Goal: Download file/media

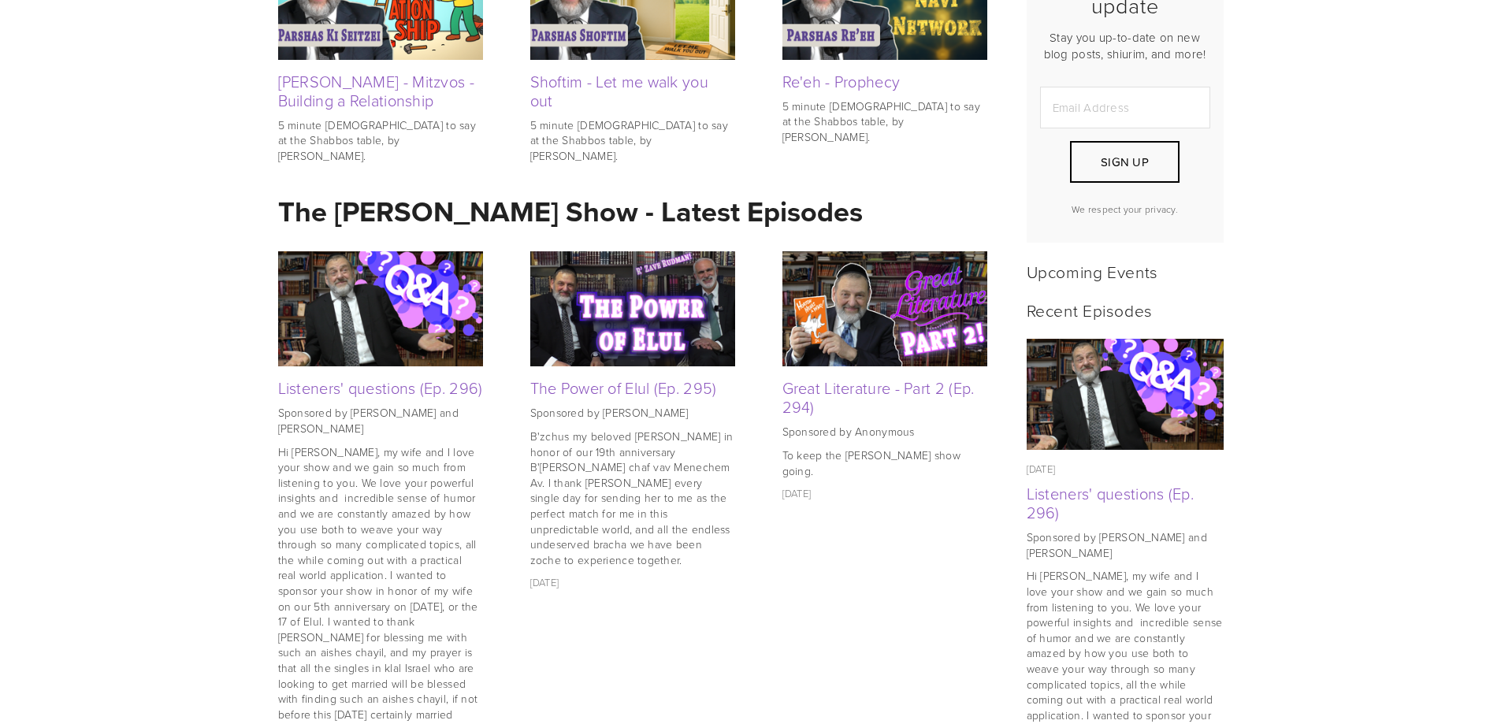
scroll to position [552, 0]
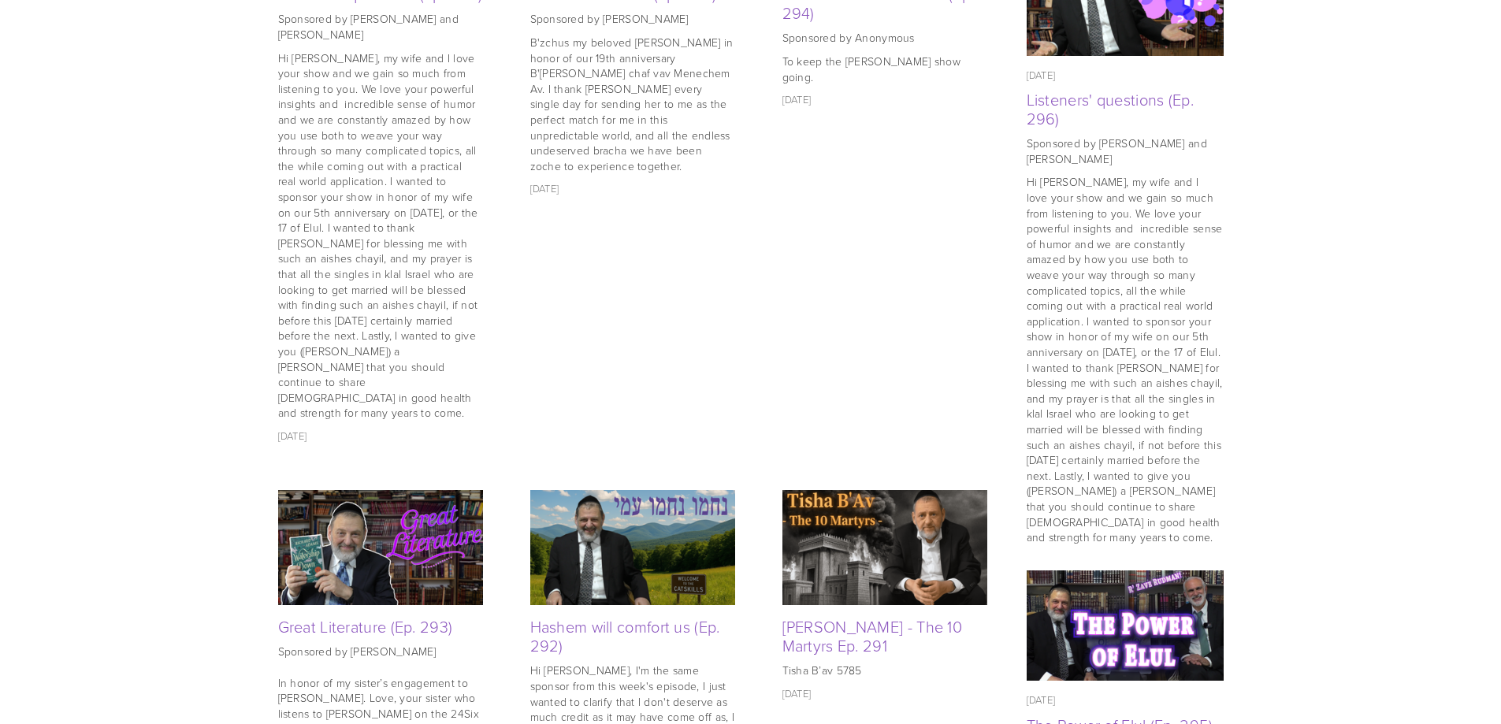
scroll to position [315, 0]
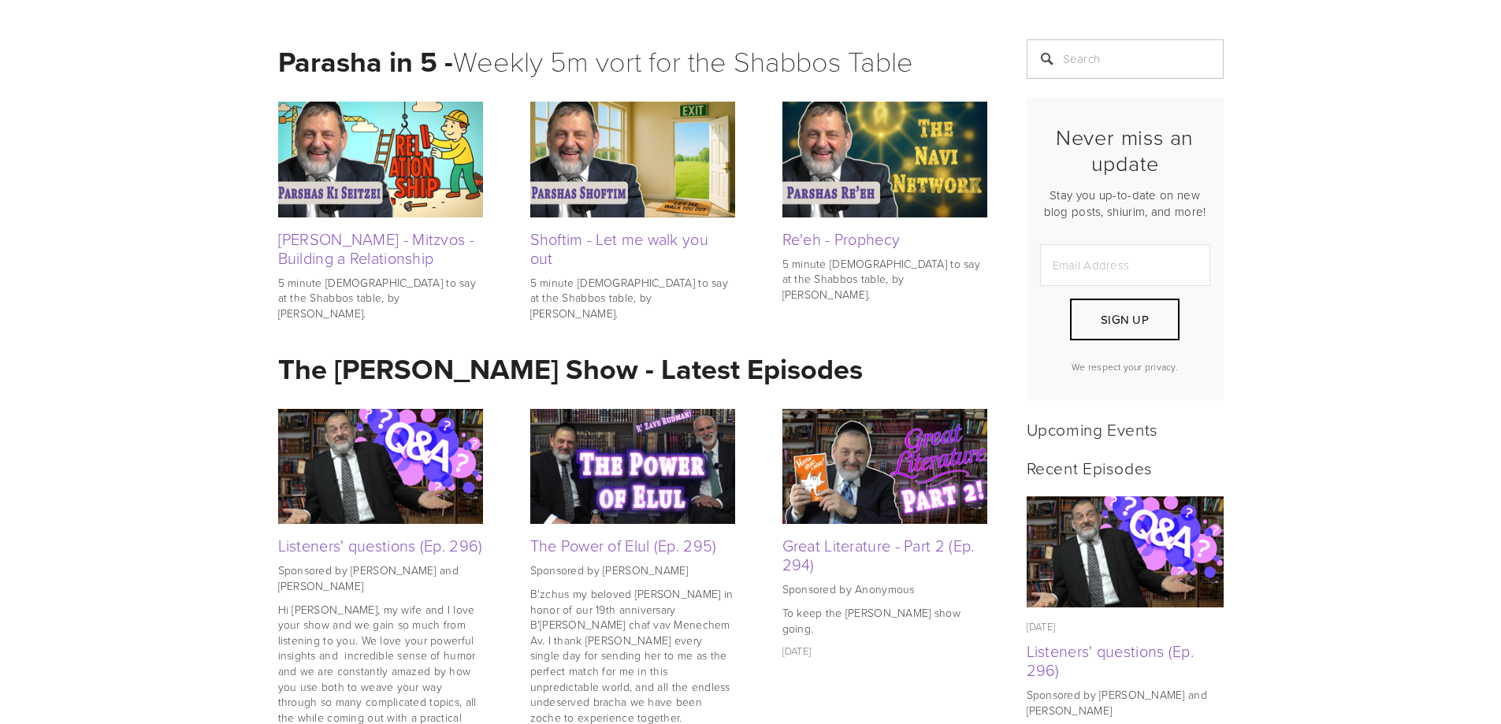
click at [359, 467] on img at bounding box center [380, 467] width 205 height 136
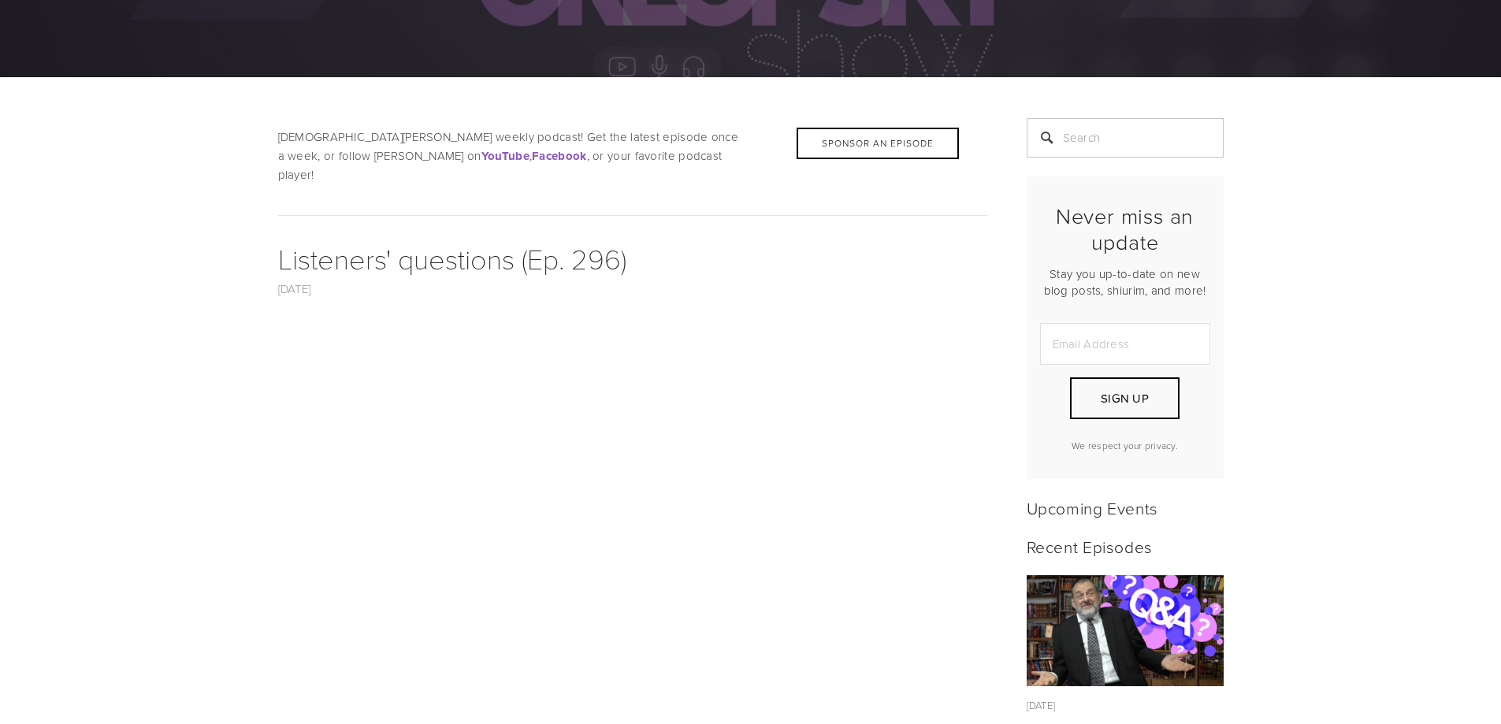
scroll to position [473, 0]
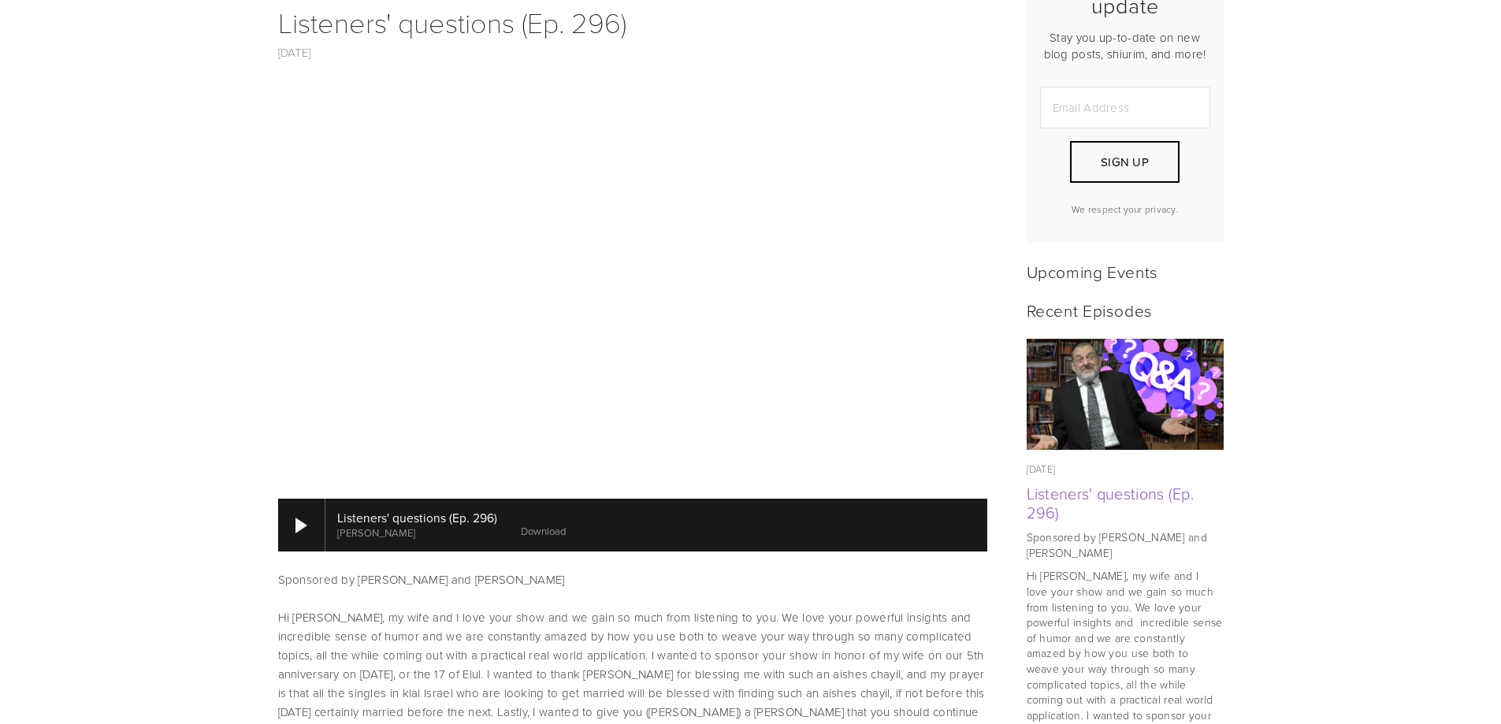
click at [530, 524] on link "Download" at bounding box center [543, 531] width 45 height 14
